Goal: Task Accomplishment & Management: Use online tool/utility

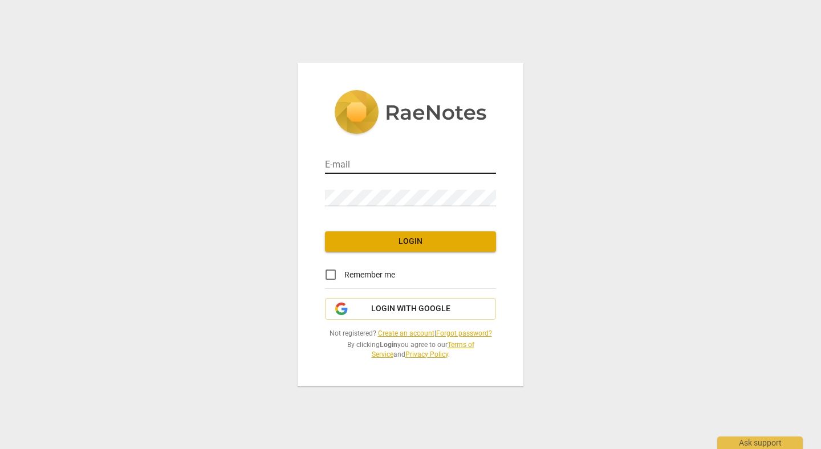
click at [366, 169] on input "email" at bounding box center [410, 165] width 171 height 17
type input "[PERSON_NAME][EMAIL_ADDRESS][DOMAIN_NAME]"
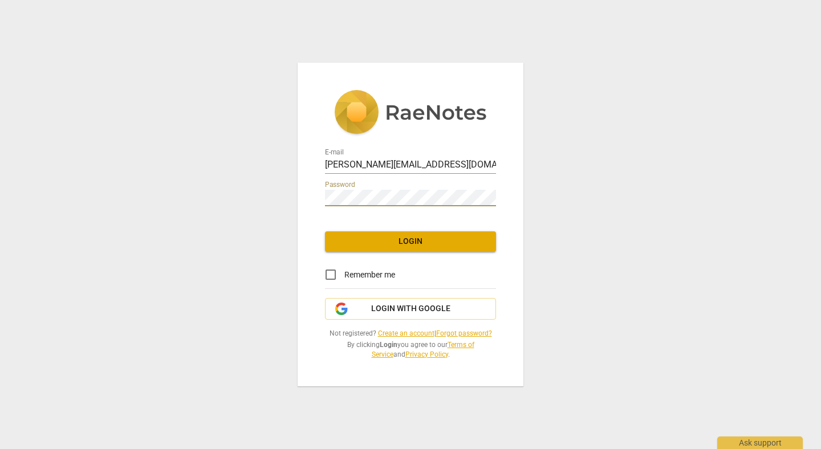
click at [409, 246] on span "Login" at bounding box center [410, 241] width 153 height 11
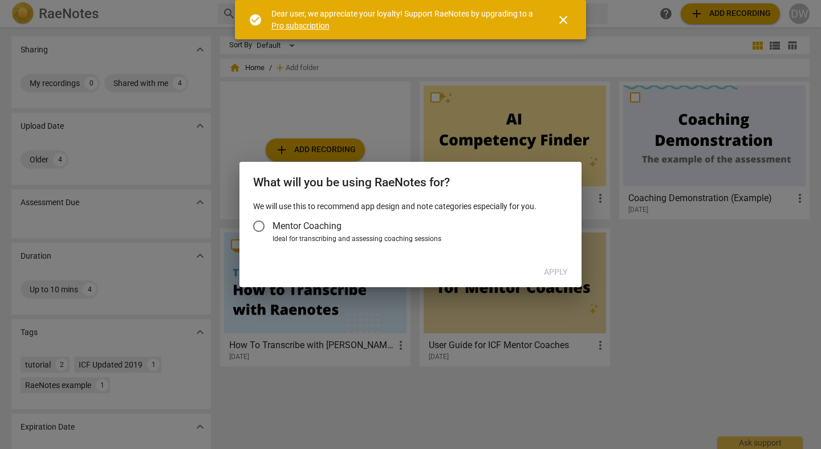
click at [259, 223] on input "Mentor Coaching" at bounding box center [258, 226] width 27 height 27
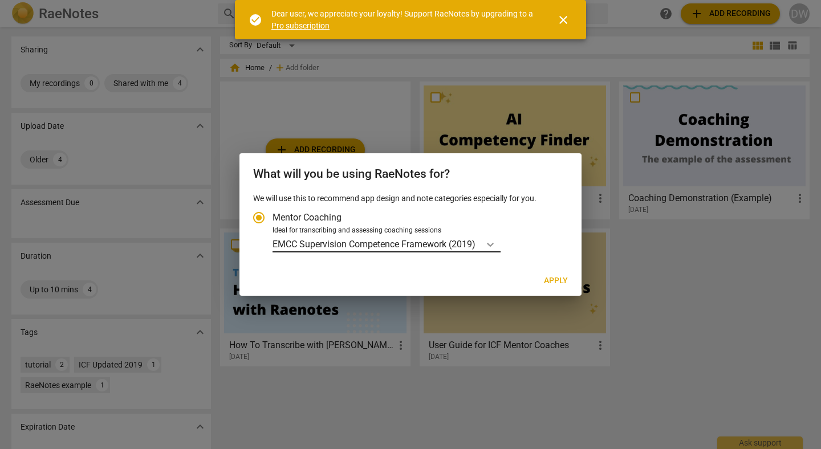
click at [489, 240] on icon "Account type" at bounding box center [489, 244] width 11 height 11
click at [0, 0] on input "Ideal for transcribing and assessing coaching sessions EMCC Supervision Compete…" at bounding box center [0, 0] width 0 height 0
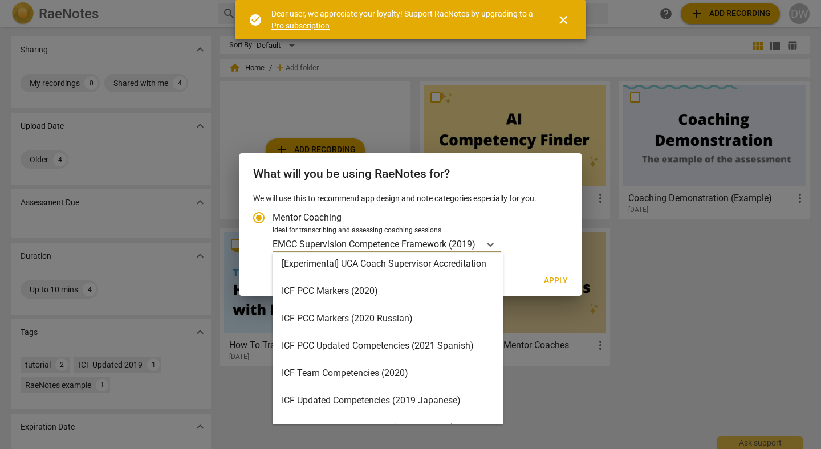
scroll to position [39, 0]
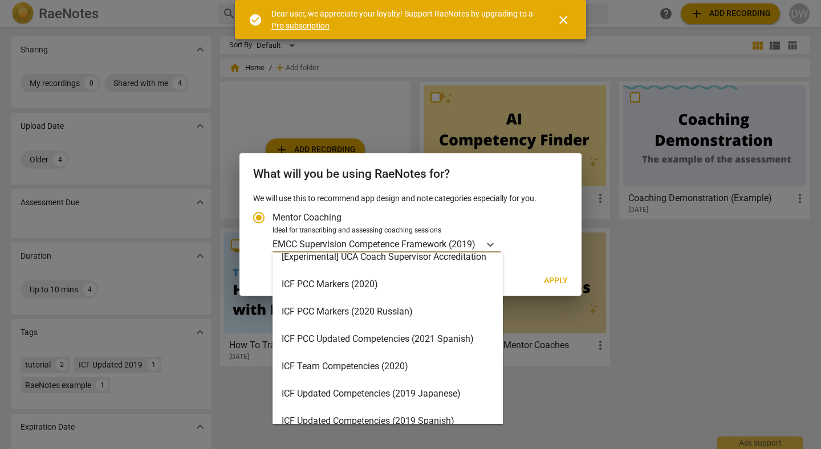
click at [434, 290] on div "ICF PCC Markers (2020)" at bounding box center [387, 284] width 230 height 27
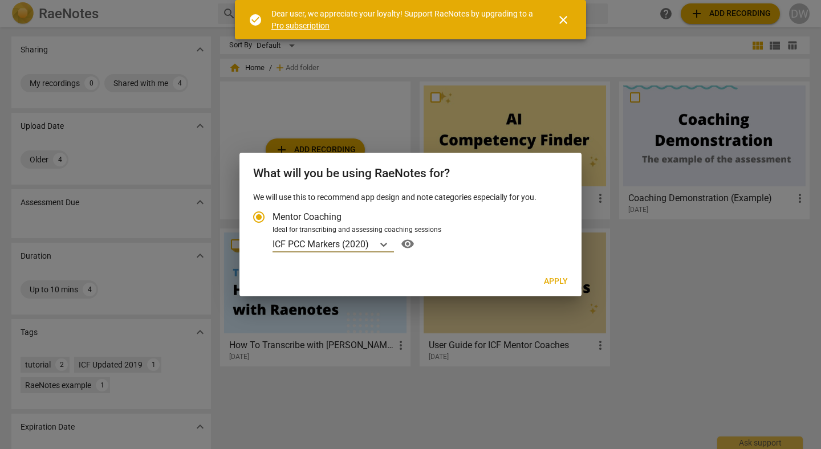
click at [564, 278] on span "Apply" at bounding box center [556, 281] width 24 height 11
radio input "false"
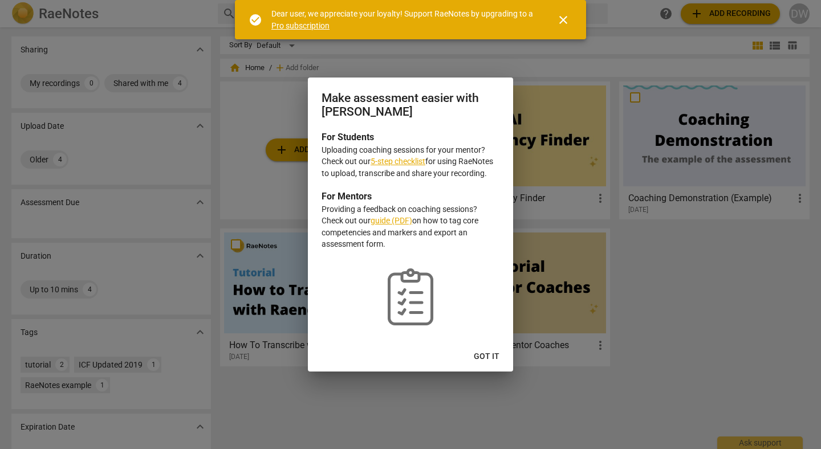
click at [490, 359] on span "Got it" at bounding box center [487, 356] width 26 height 11
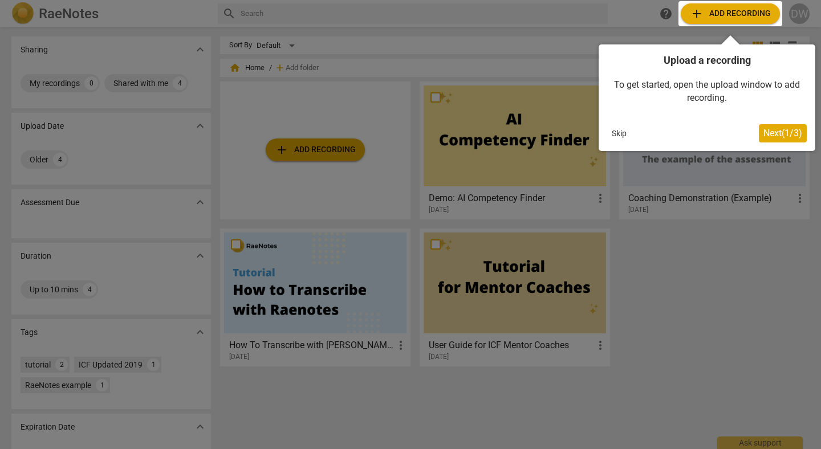
click at [618, 129] on button "Skip" at bounding box center [619, 133] width 24 height 17
